Goal: Task Accomplishment & Management: Manage account settings

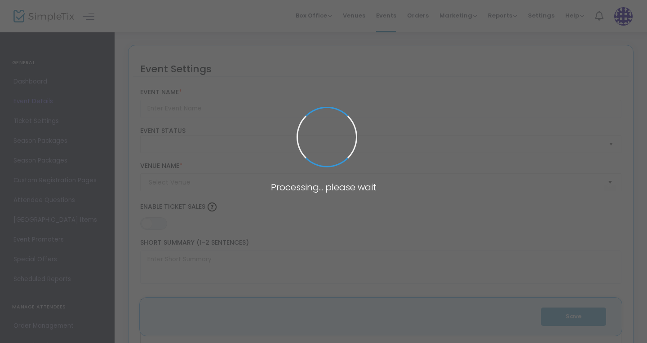
type input "A Christmas [PERSON_NAME] by NeverlandNEXT Chapter"
type textarea "A very creative Adaptation by [PERSON_NAME] based upon the classic story by [PE…"
type input "Buy Tickets"
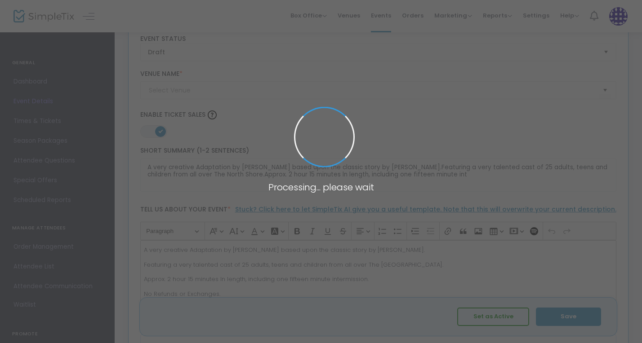
type input "Peabody's Black Box Theater"
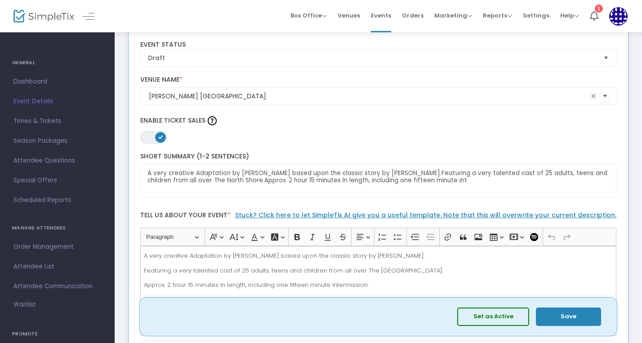
scroll to position [91, 0]
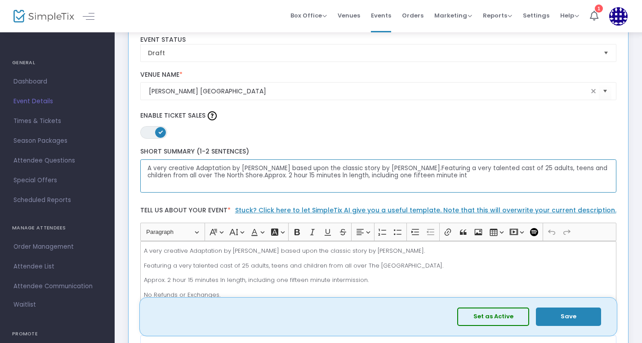
click at [176, 163] on textarea "A very creative Adaptation by Tony Bellerose based upon the classic story by Ch…" at bounding box center [378, 177] width 476 height 34
click at [199, 171] on textarea "A very creative Adaptation by Tony Bellerose based upon the classic story by Ch…" at bounding box center [378, 177] width 476 height 34
drag, startPoint x: 193, startPoint y: 168, endPoint x: 128, endPoint y: 166, distance: 65.6
click at [128, 166] on div "Event Settings Created on: 10/15/2025 A Christmas Carol by NeverlandNEXT Chapte…" at bounding box center [378, 305] width 500 height 702
drag, startPoint x: 422, startPoint y: 169, endPoint x: 460, endPoint y: 170, distance: 37.8
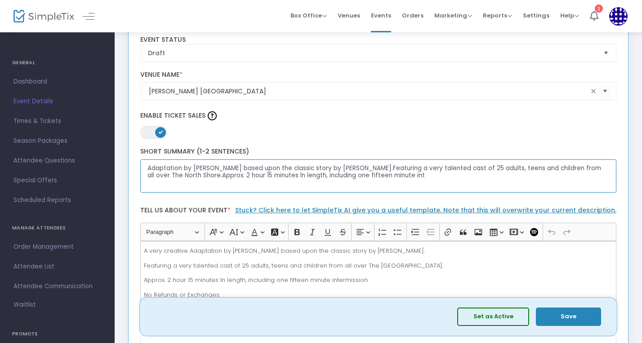
click at [460, 170] on textarea "Adaptation by Tony Bellerose based upon the classic story by Charles Dickens.Fe…" at bounding box center [378, 177] width 476 height 34
click at [371, 177] on textarea "Adaptation by Tony Bellerose based upon the classic story by Charles Dickens.Fe…" at bounding box center [378, 177] width 476 height 34
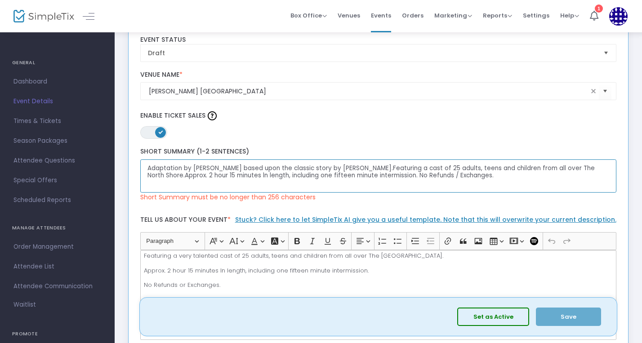
scroll to position [17, 0]
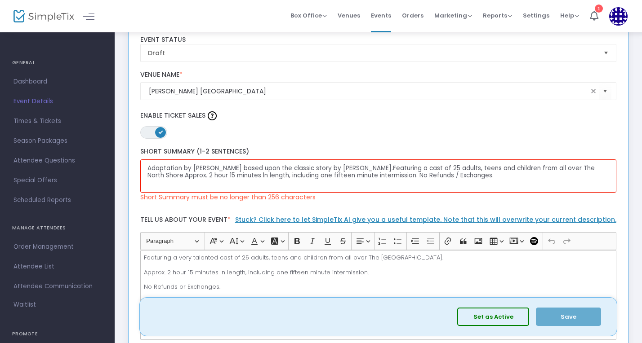
click at [325, 209] on div "Tell us about your event * Stuck? Click here to let SimpleTix AI give you a use…" at bounding box center [378, 276] width 485 height 138
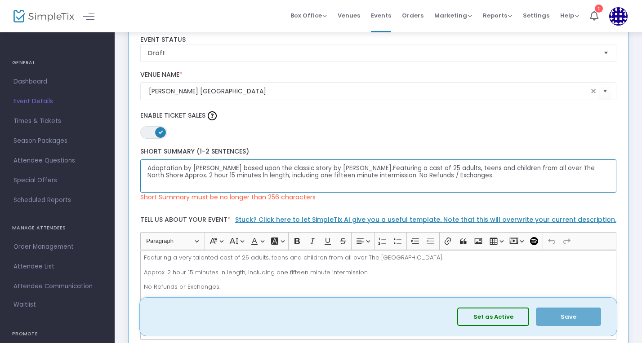
click at [237, 177] on textarea "Adaptation by Tony Bellerose based upon the classic story by Charles Dickens.Fe…" at bounding box center [378, 177] width 476 height 34
drag, startPoint x: 385, startPoint y: 168, endPoint x: 164, endPoint y: 177, distance: 221.3
click at [164, 177] on textarea "Adaptation by Tony Bellerose based upon the classic story by Charles Dickens.Fe…" at bounding box center [378, 177] width 476 height 34
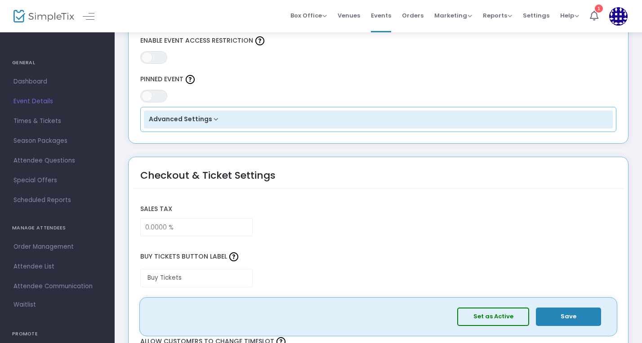
scroll to position [606, 0]
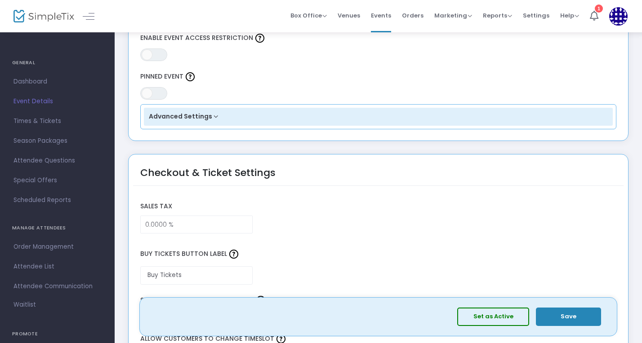
type textarea "Adaptation by Tony Bellerose based upon the classic story by Charles Dickens. .…"
click at [216, 115] on button "Advanced Settings" at bounding box center [378, 117] width 469 height 18
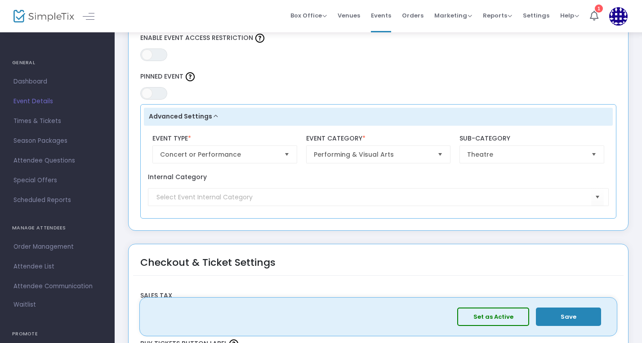
click at [215, 116] on button "Advanced Settings" at bounding box center [378, 117] width 469 height 18
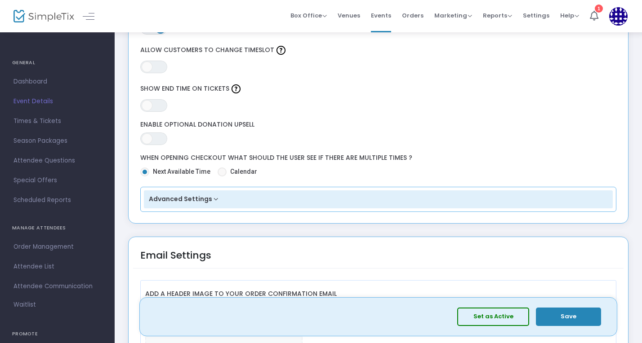
scroll to position [902, 0]
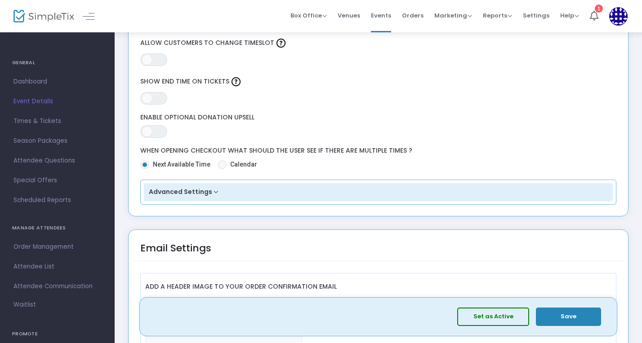
click at [212, 194] on button "Advanced Settings" at bounding box center [378, 192] width 469 height 18
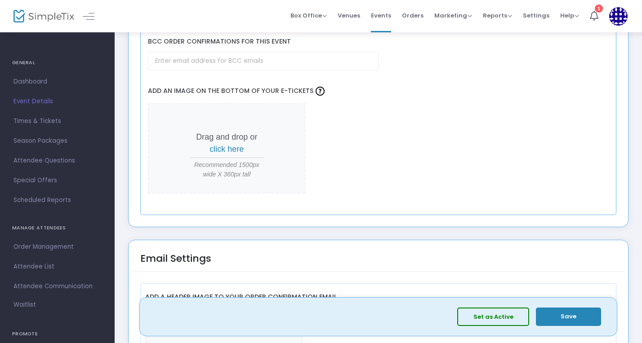
scroll to position [1124, 0]
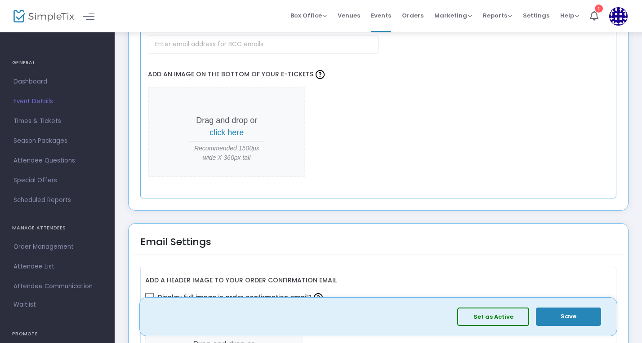
click at [226, 133] on span "click here" at bounding box center [226, 132] width 34 height 9
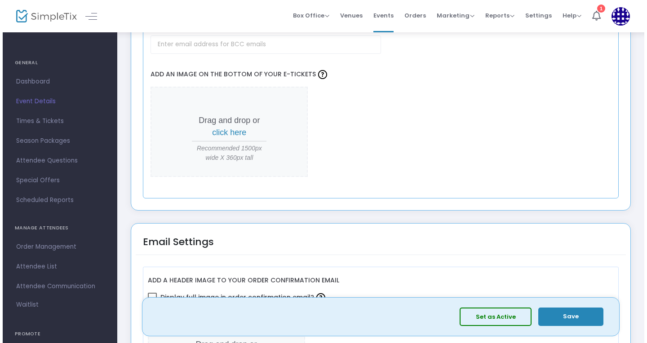
scroll to position [0, 0]
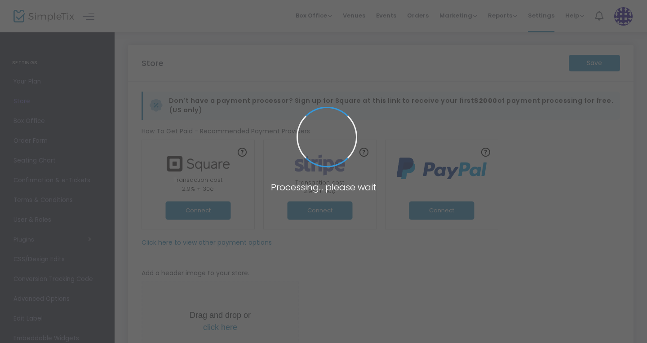
type input "[URL]"
radio input "true"
type input "NeverlandNEXT Chapter"
type input "9785008832"
type input "(UTC-05:00) Eastern Time ([GEOGRAPHIC_DATA] & [GEOGRAPHIC_DATA])"
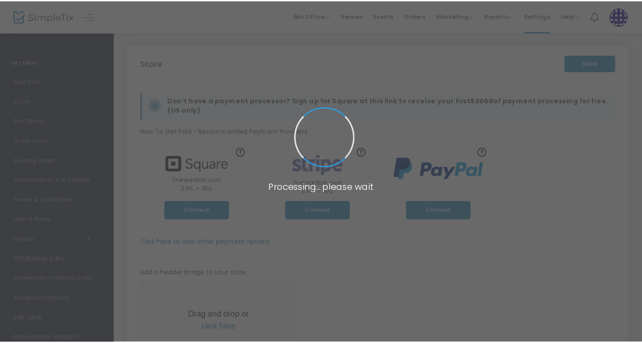
scroll to position [35, 0]
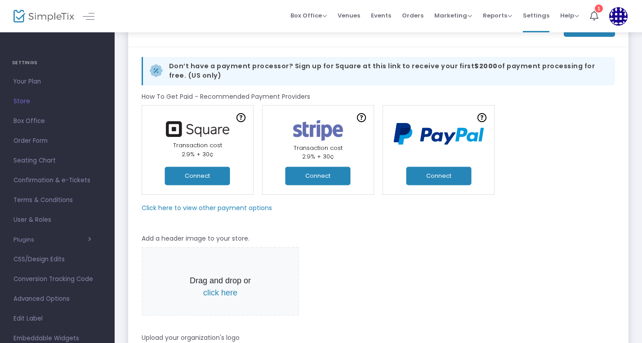
click at [202, 176] on button "Connect" at bounding box center [197, 176] width 65 height 18
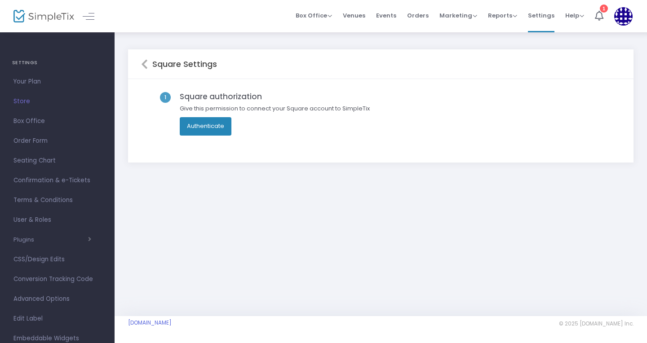
click at [207, 127] on button "Authenticate" at bounding box center [206, 126] width 52 height 18
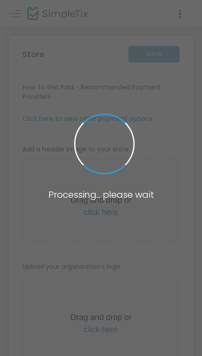
type input "[URL]"
radio input "true"
type input "NeverlandNEXT Chapter"
type input "9785008832"
type input "(UTC-05:00) Eastern Time ([GEOGRAPHIC_DATA] & [GEOGRAPHIC_DATA])"
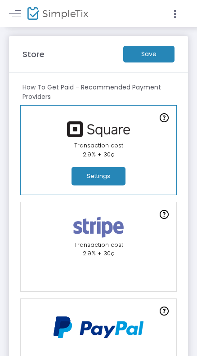
click at [143, 54] on m-button "Save" at bounding box center [148, 54] width 51 height 17
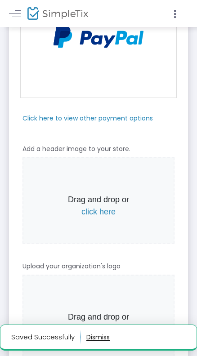
scroll to position [291, 0]
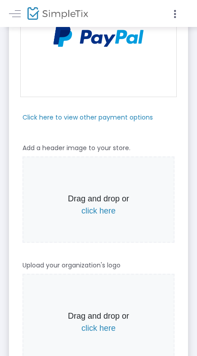
click at [101, 210] on span "click here" at bounding box center [98, 210] width 34 height 9
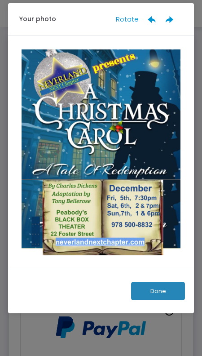
click at [152, 291] on button "Done" at bounding box center [158, 291] width 54 height 18
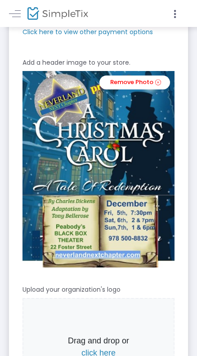
scroll to position [541, 0]
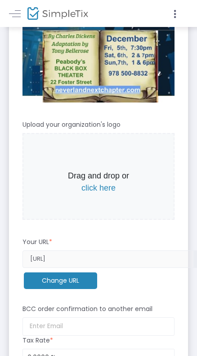
click at [100, 185] on span "click here" at bounding box center [98, 187] width 34 height 9
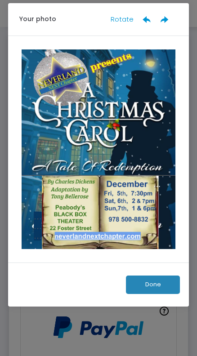
scroll to position [0, 0]
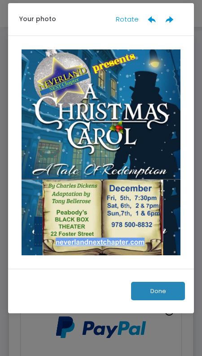
click at [153, 287] on button "Done" at bounding box center [158, 291] width 54 height 18
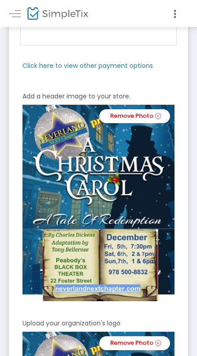
scroll to position [356, 0]
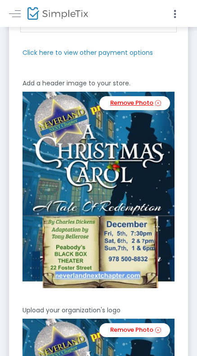
click at [123, 102] on link "Remove Photo" at bounding box center [134, 103] width 71 height 14
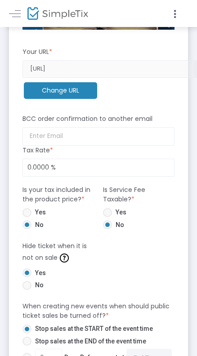
scroll to position [744, 0]
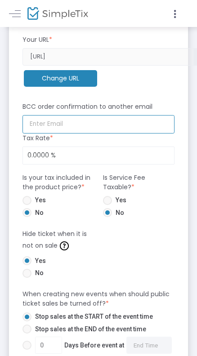
click at [53, 126] on input at bounding box center [98, 124] width 152 height 18
type input "[EMAIL_ADDRESS][DOMAIN_NAME]"
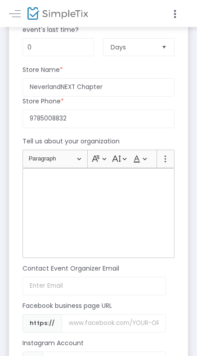
scroll to position [1096, 0]
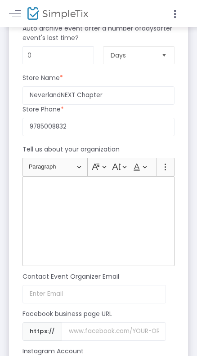
click at [53, 187] on p "Rich Text Editor, main" at bounding box center [99, 186] width 144 height 9
